Goal: Information Seeking & Learning: Learn about a topic

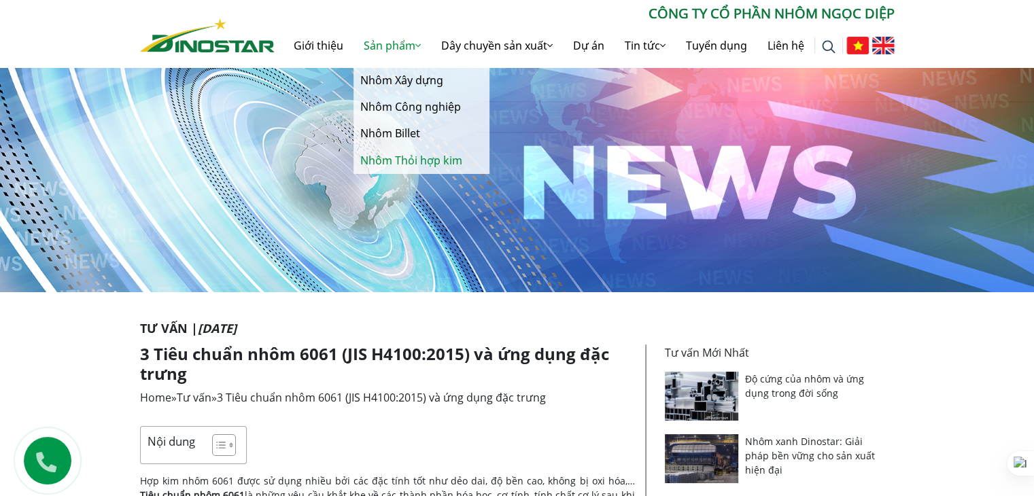
click at [403, 163] on link "Nhôm Thỏi hợp kim" at bounding box center [422, 161] width 136 height 27
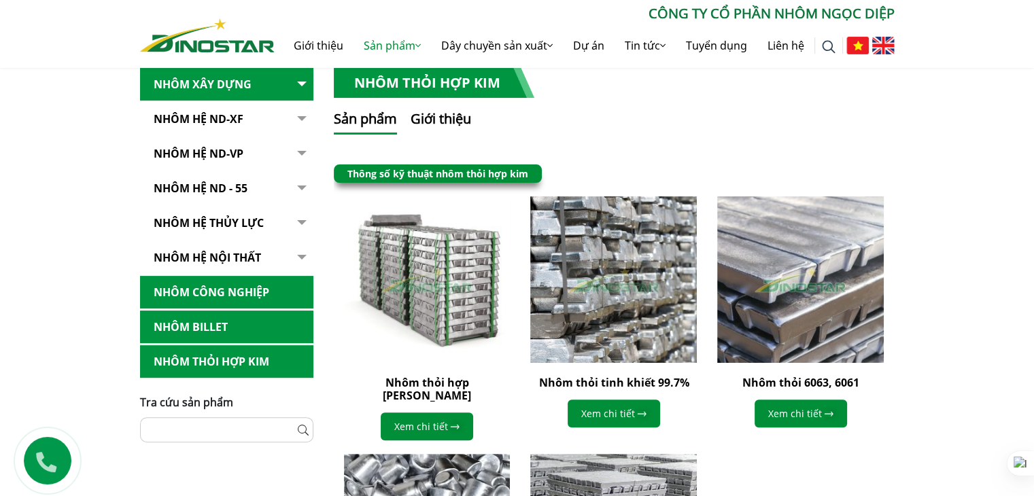
click at [231, 362] on link "Nhôm Thỏi hợp kim" at bounding box center [226, 361] width 173 height 33
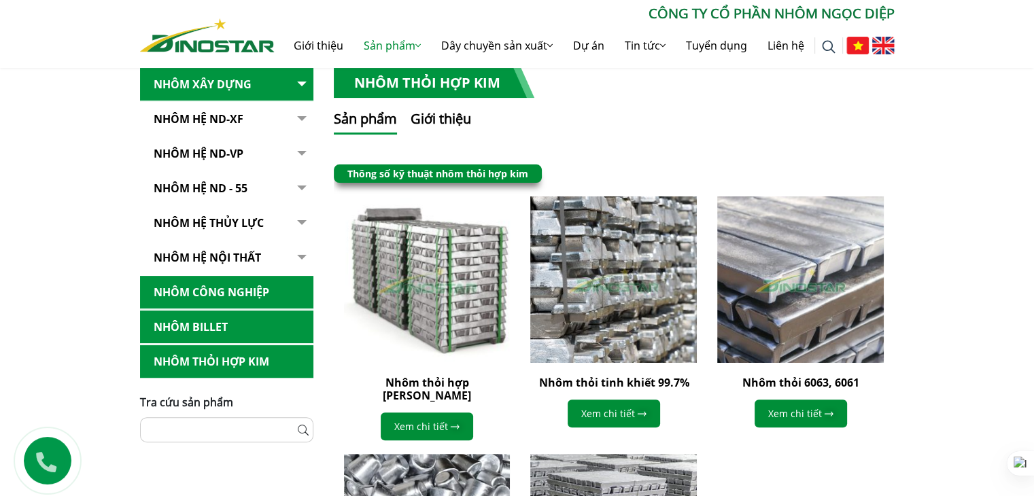
scroll to position [299, 0]
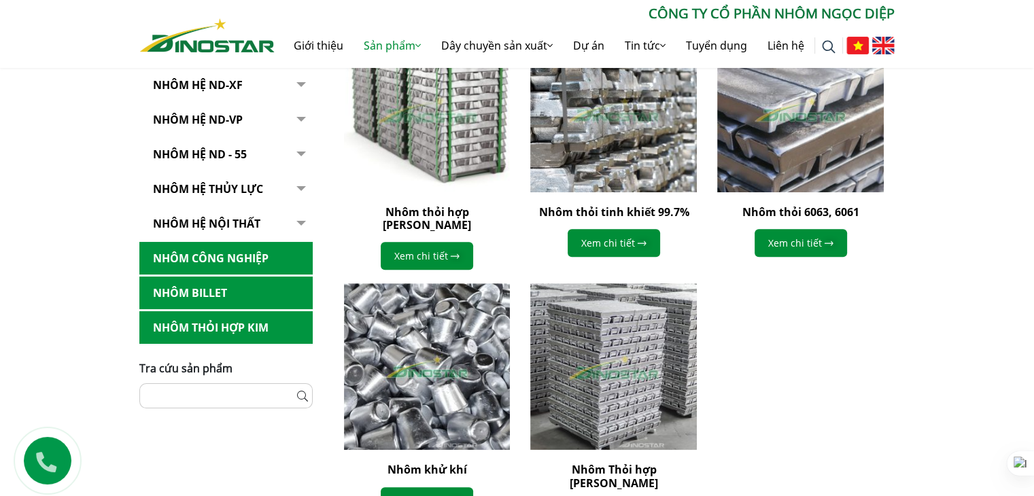
scroll to position [340, 0]
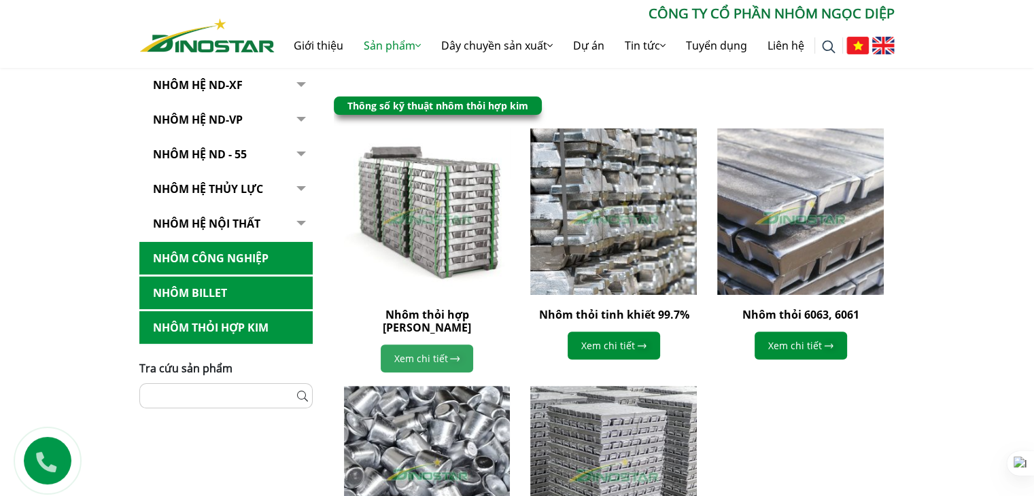
click at [420, 350] on link "Xem chi tiết" at bounding box center [427, 359] width 92 height 28
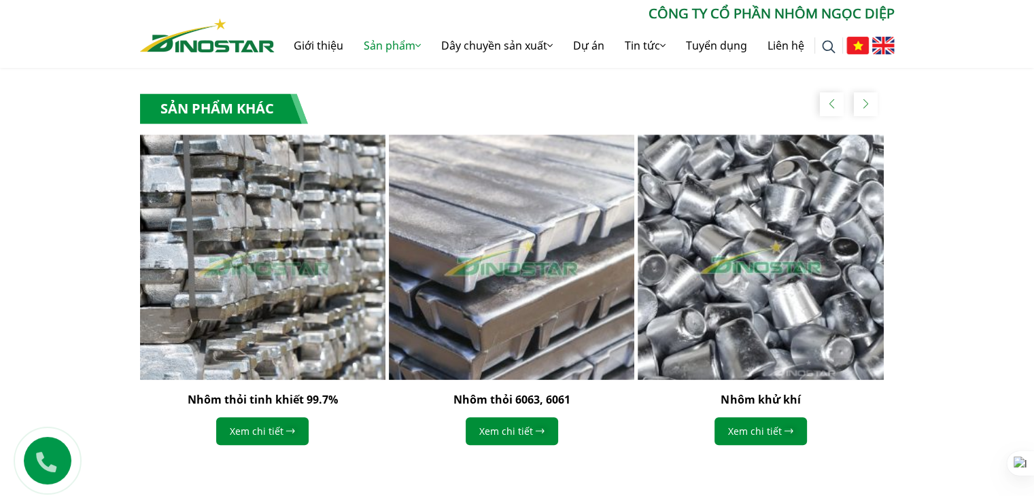
scroll to position [1156, 0]
